Goal: Transaction & Acquisition: Purchase product/service

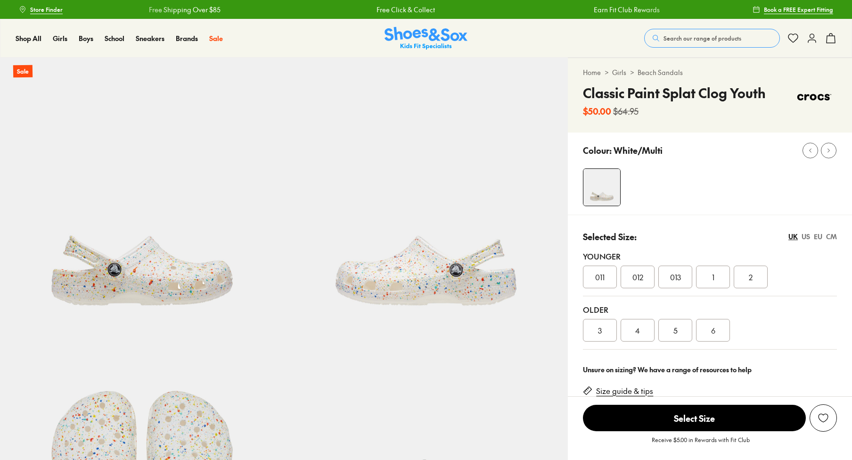
scroll to position [604, 0]
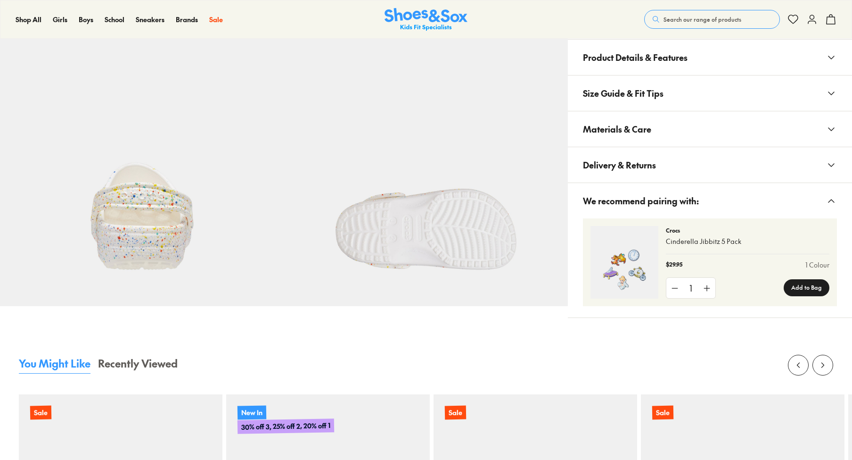
select select "*"
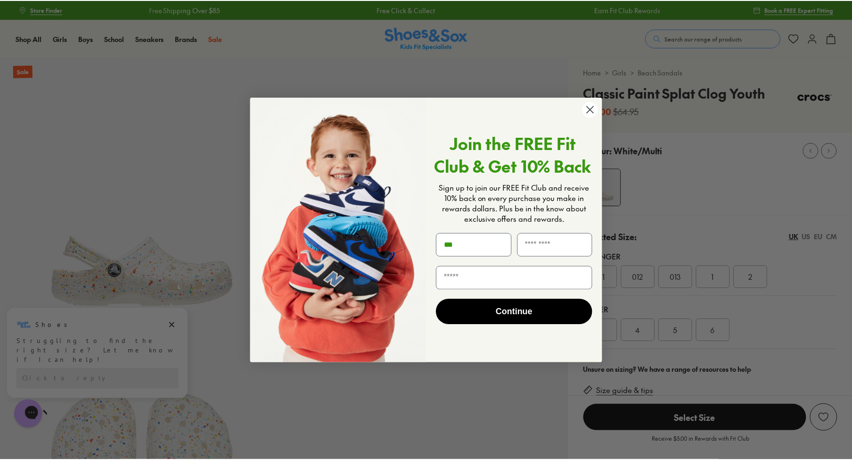
scroll to position [0, 0]
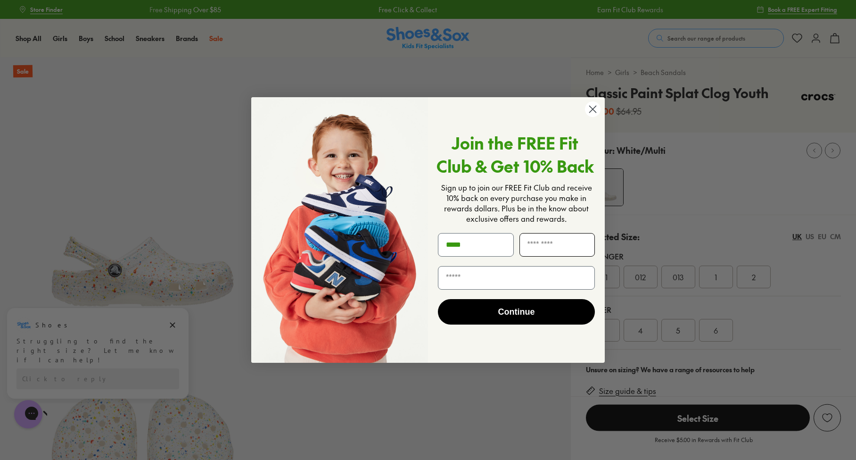
type input "*****"
type input "***"
type input "**********"
click at [497, 313] on button "Continue" at bounding box center [516, 311] width 157 height 25
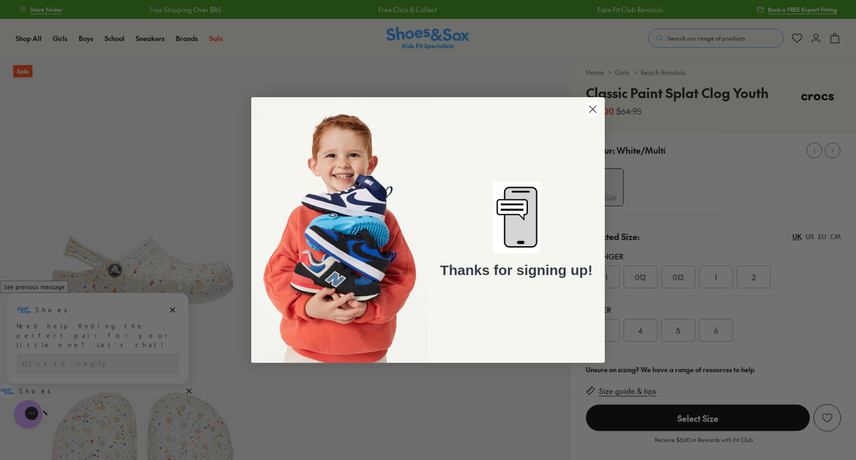
click at [590, 107] on circle "Close dialog" at bounding box center [593, 109] width 16 height 16
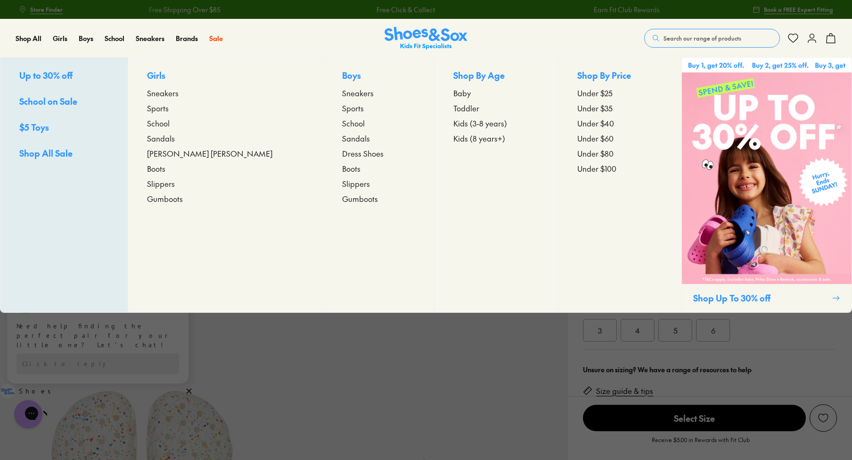
click at [724, 219] on img at bounding box center [767, 171] width 170 height 226
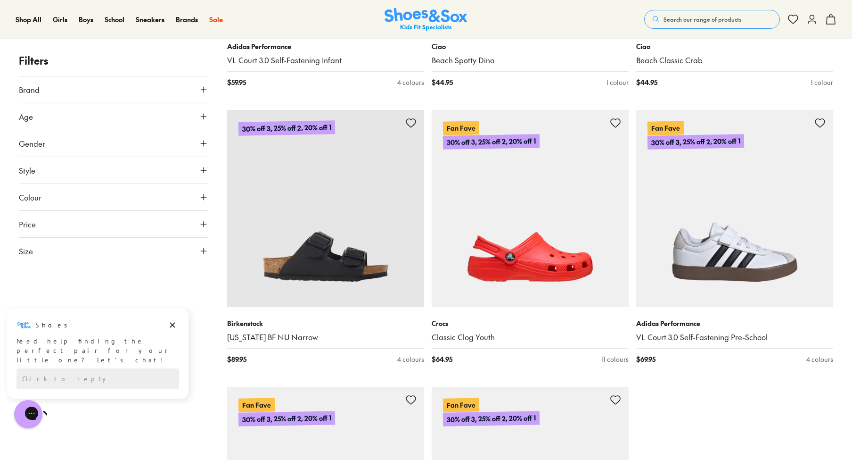
scroll to position [2620, 0]
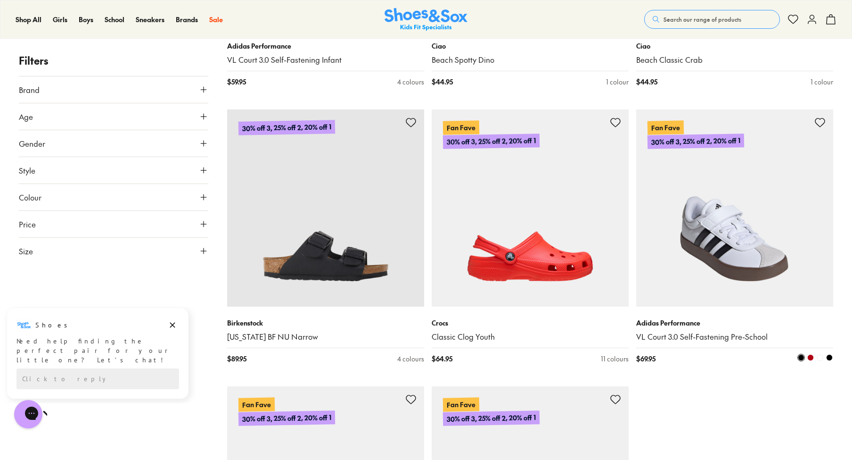
click at [756, 237] on img at bounding box center [734, 207] width 197 height 197
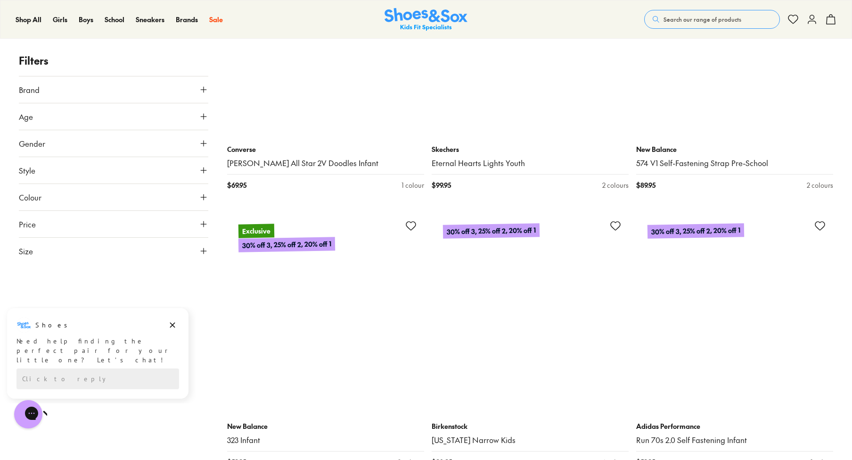
scroll to position [7834, 0]
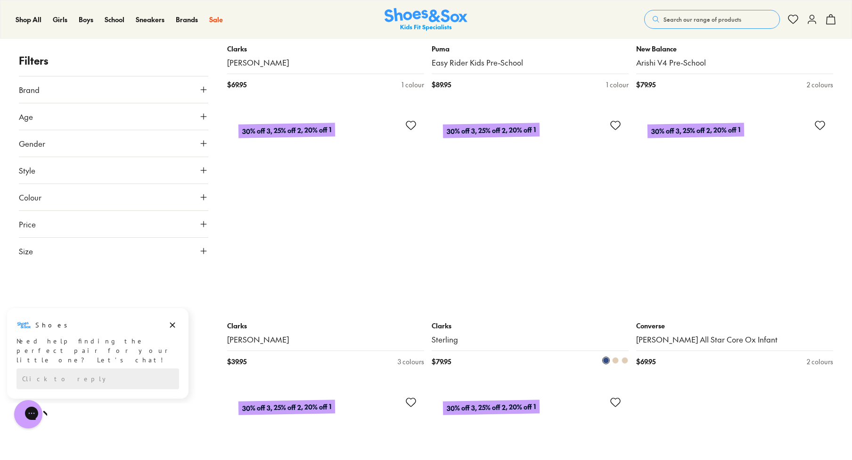
scroll to position [11700, 0]
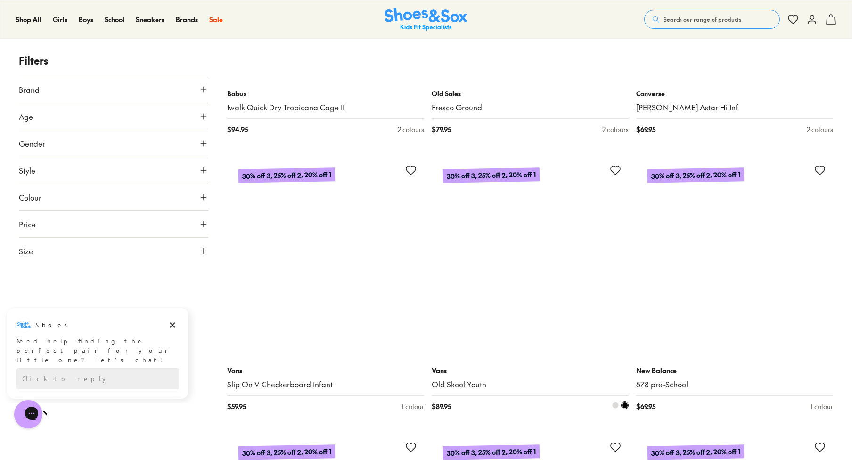
scroll to position [20005, 0]
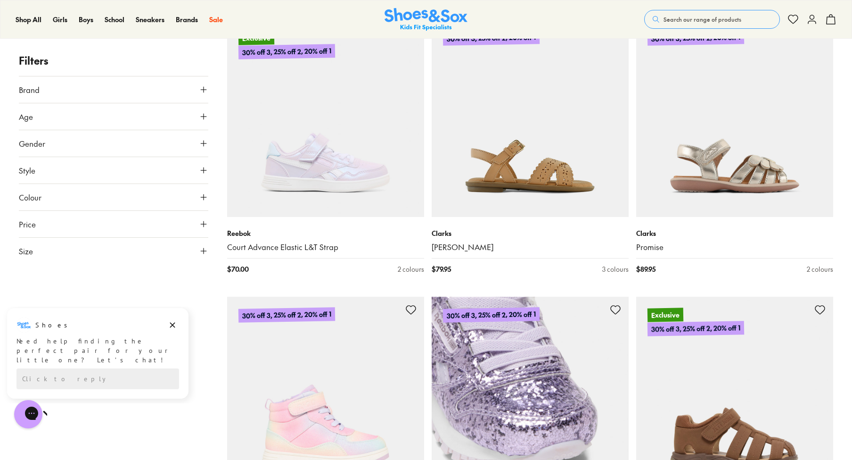
scroll to position [23461, 0]
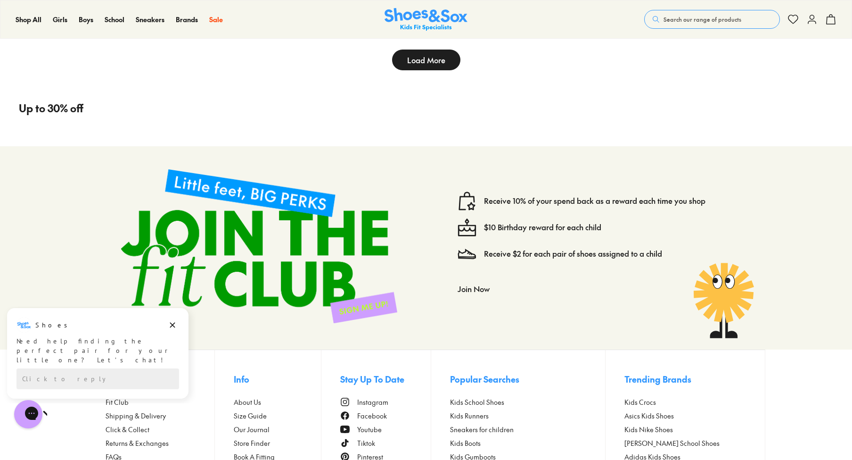
scroll to position [26460, 0]
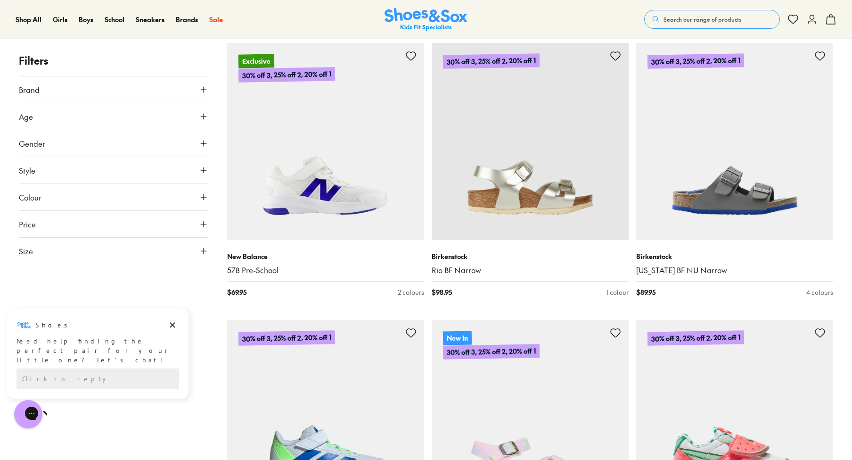
scroll to position [23157, 0]
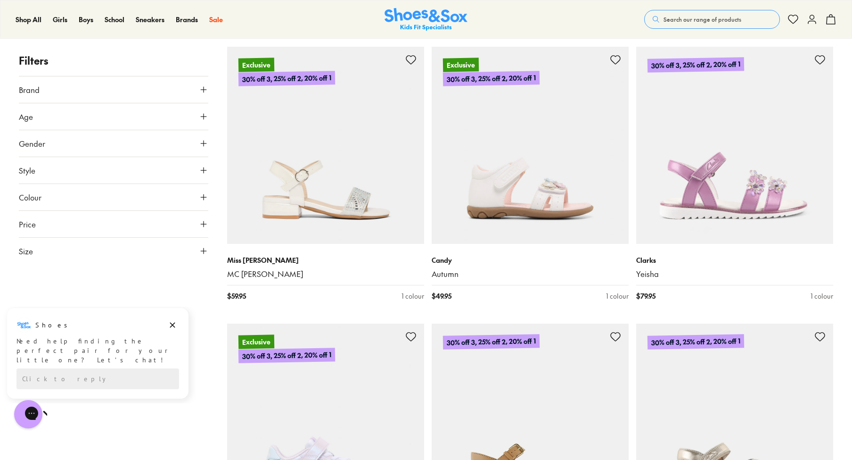
click at [700, 29] on div "Search our range of products Clear Close Popular Searches crocs asics nike bobu…" at bounding box center [740, 19] width 192 height 21
drag, startPoint x: 699, startPoint y: 25, endPoint x: 695, endPoint y: 20, distance: 5.8
click at [699, 25] on button "Search our range of products" at bounding box center [712, 19] width 136 height 19
click at [695, 20] on form "Clear" at bounding box center [434, 15] width 741 height 19
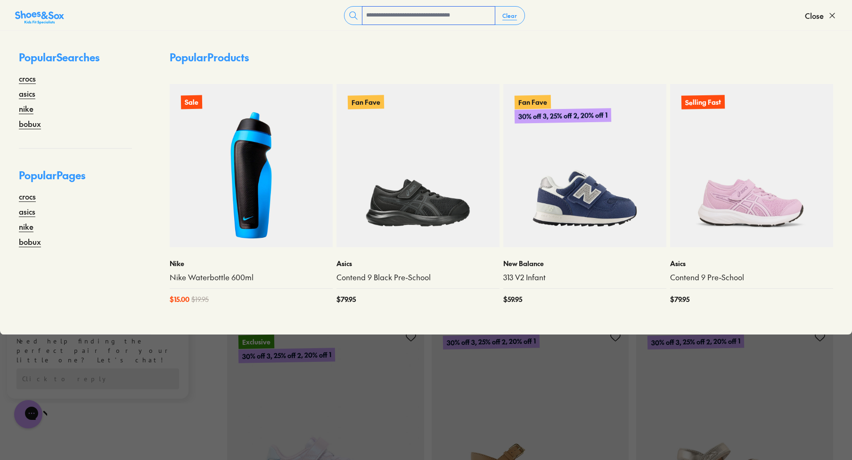
click at [420, 13] on input "text" at bounding box center [429, 16] width 132 height 18
type input "****"
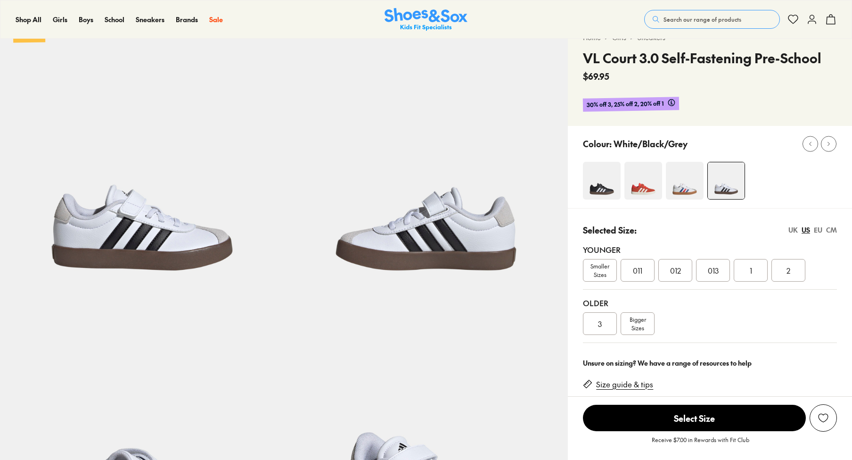
scroll to position [36, 0]
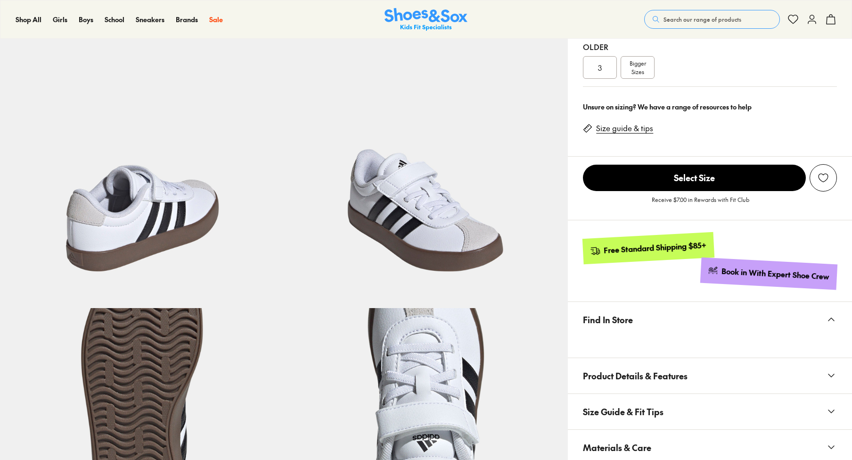
select select "*"
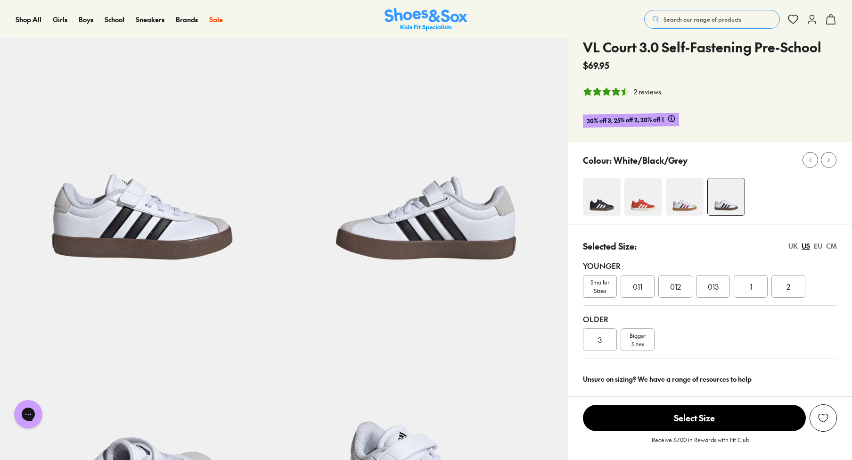
scroll to position [45, 0]
click at [608, 209] on img at bounding box center [602, 197] width 38 height 38
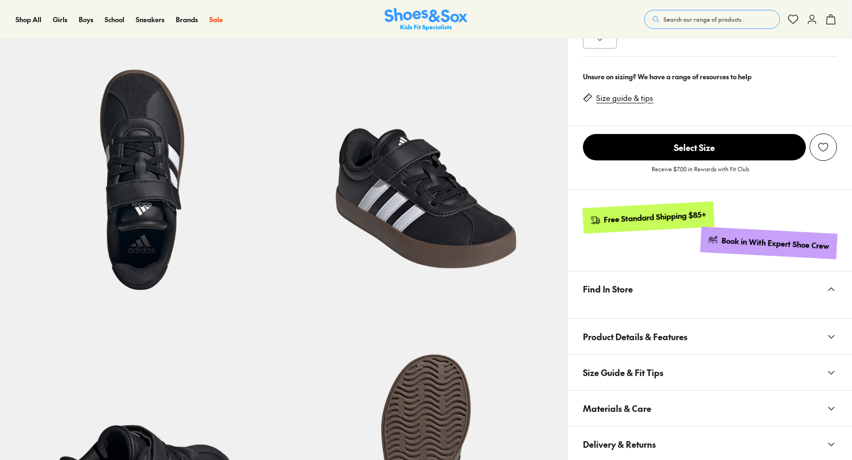
select select "*"
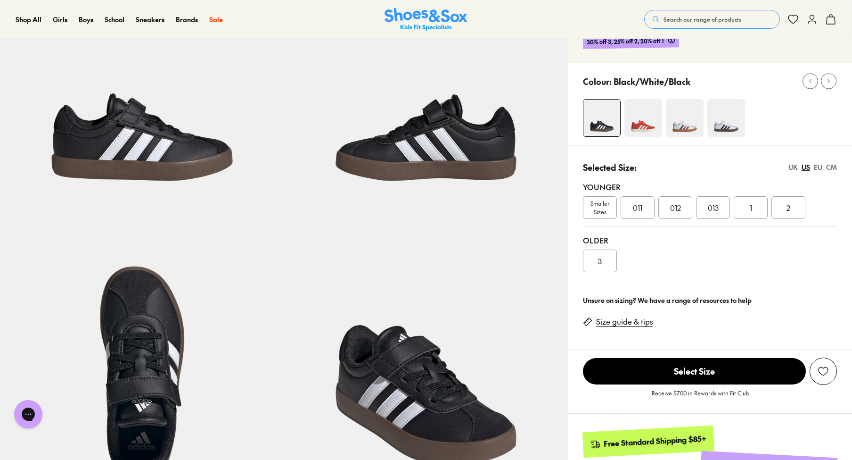
scroll to position [121, 0]
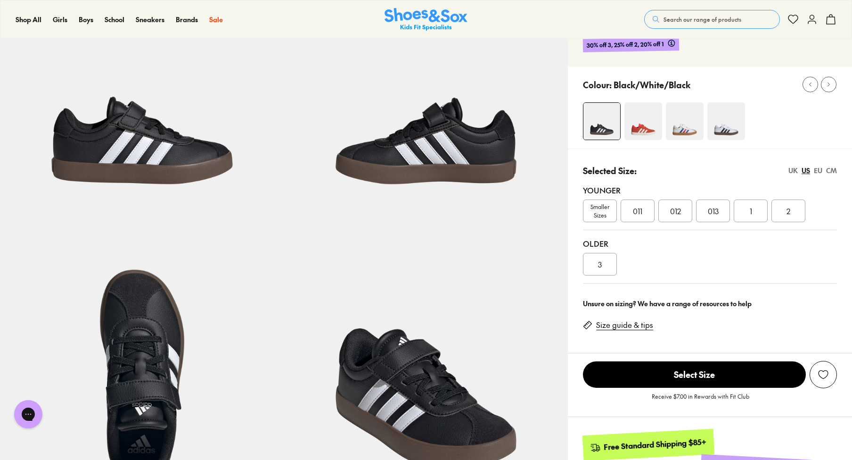
click at [790, 217] on div "2" at bounding box center [789, 210] width 34 height 23
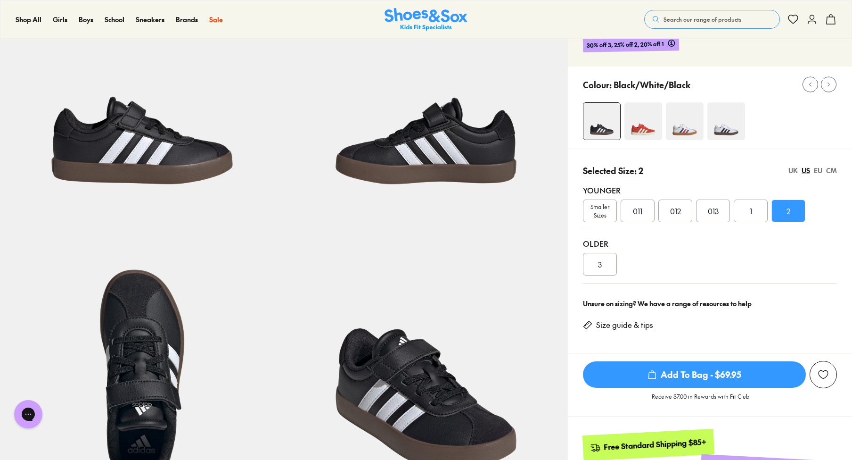
click at [744, 382] on span "Add To Bag - $69.95" at bounding box center [694, 374] width 223 height 26
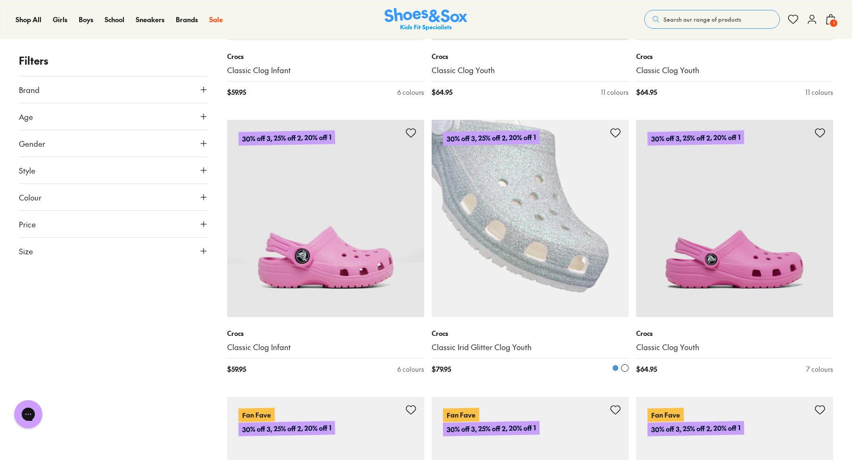
scroll to position [3064, 0]
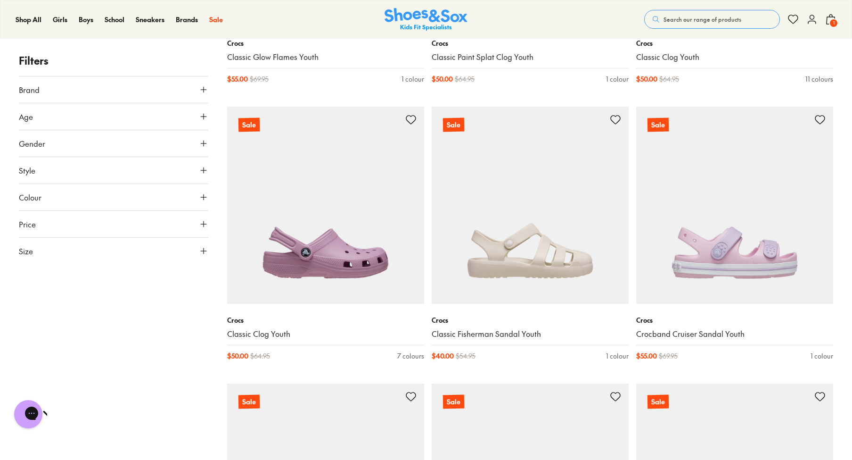
scroll to position [5015, 0]
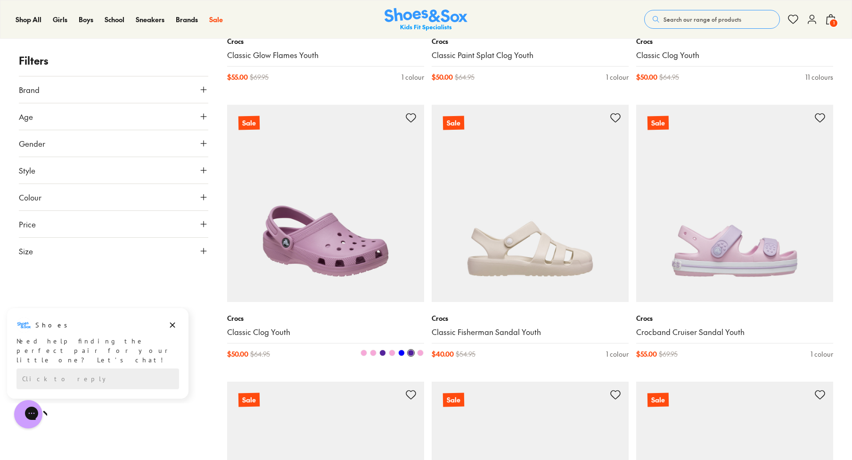
click at [356, 229] on img at bounding box center [325, 203] width 197 height 197
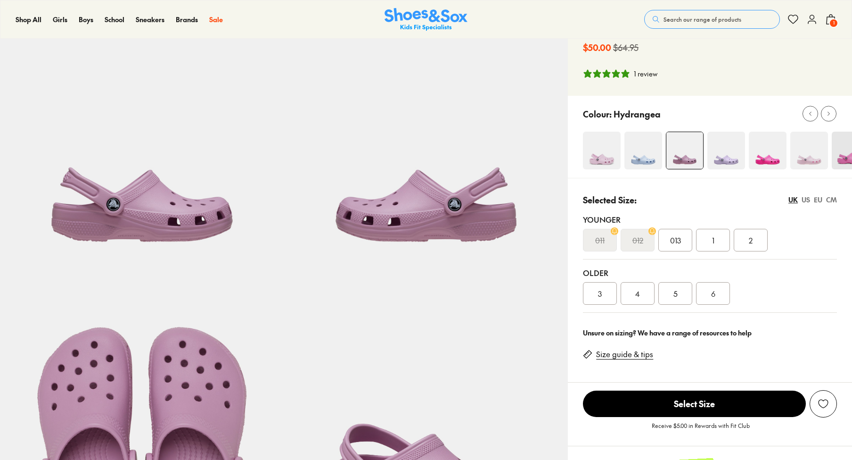
select select "*"
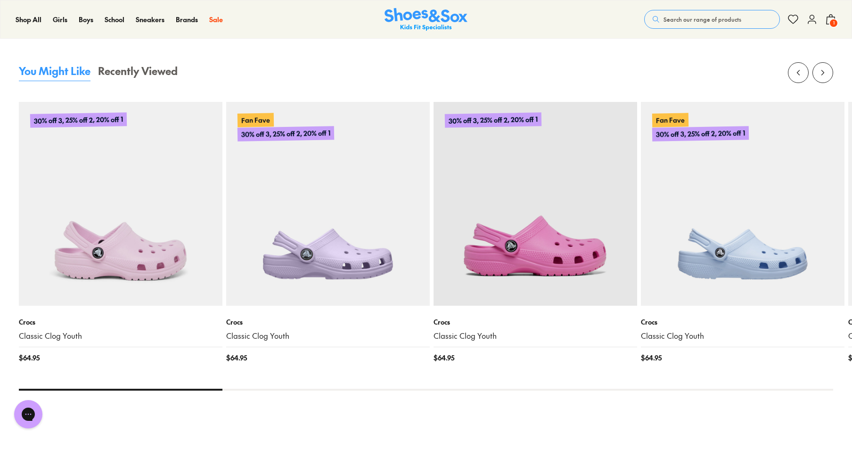
scroll to position [915, 0]
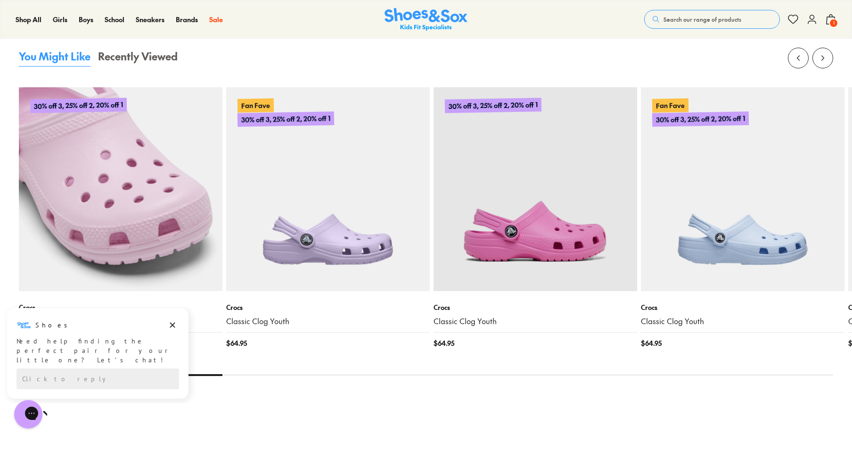
click at [143, 192] on img at bounding box center [121, 189] width 204 height 204
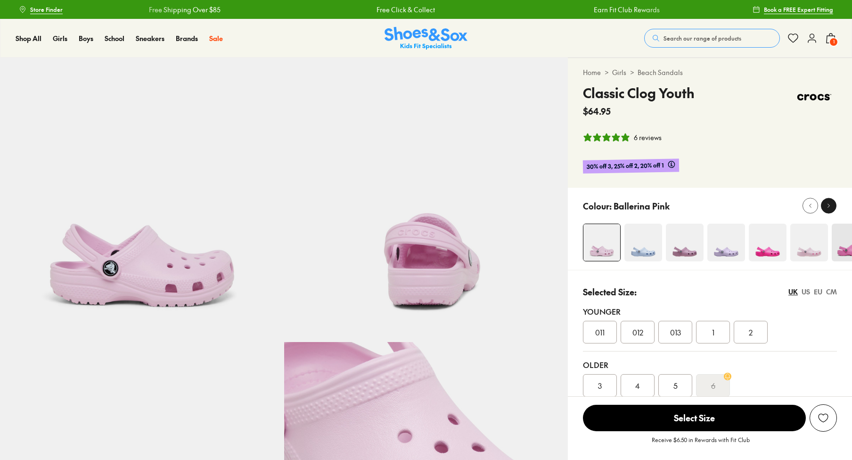
select select "*"
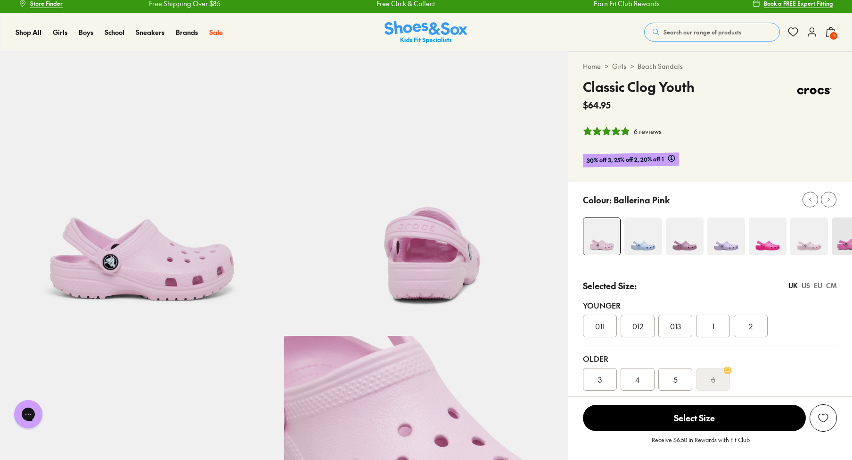
click at [645, 243] on img at bounding box center [644, 236] width 38 height 38
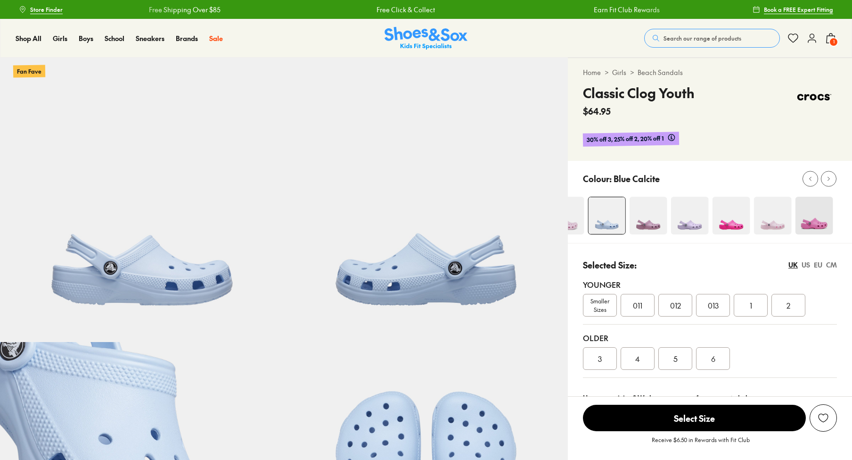
click at [833, 182] on div at bounding box center [829, 178] width 10 height 10
click at [833, 182] on div "Home > Girls > Beach Sandals Classic Clog Youth $64.95 30% off 3, 25% off 2, 20…" at bounding box center [710, 252] width 284 height 388
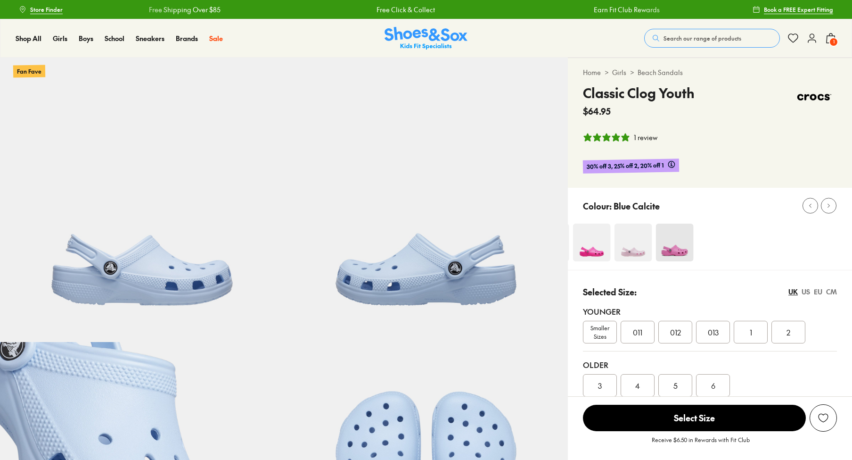
select select "*"
click at [639, 240] on img at bounding box center [631, 242] width 38 height 38
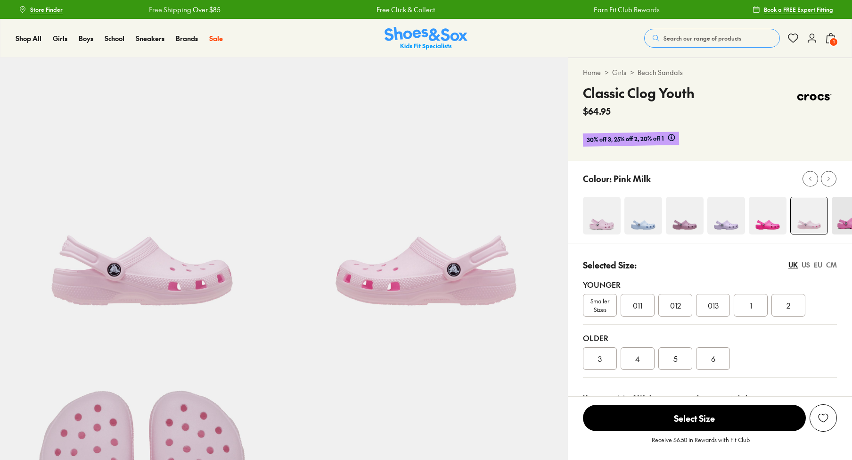
select select "*"
click at [686, 211] on img at bounding box center [685, 216] width 38 height 38
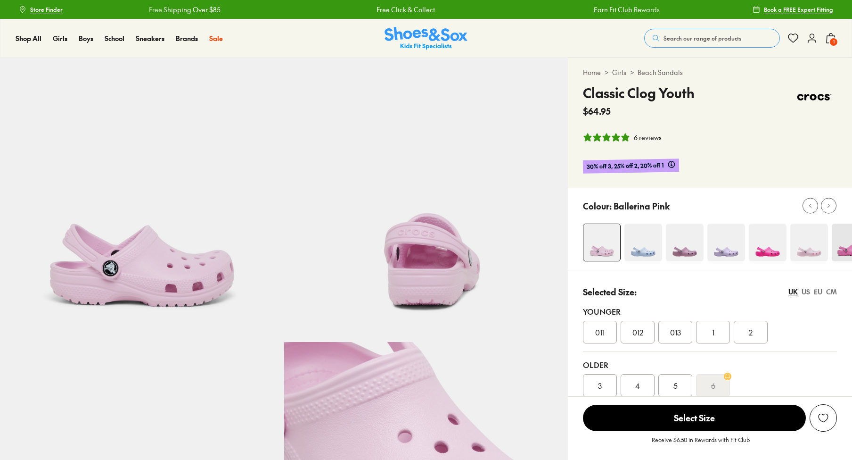
select select "*"
